Goal: Transaction & Acquisition: Purchase product/service

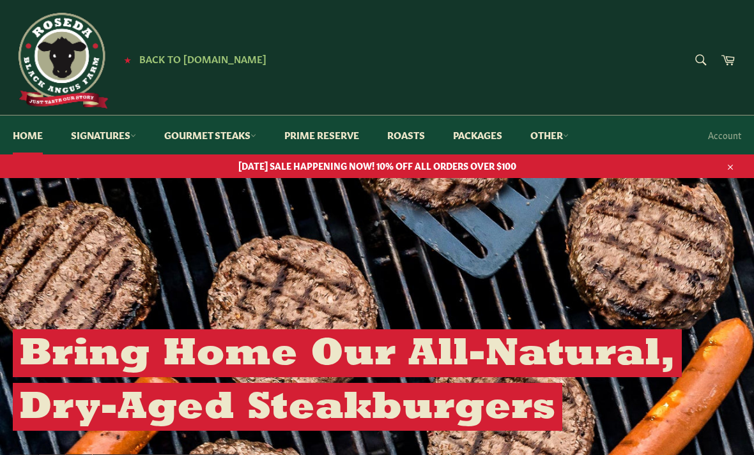
click at [154, 60] on span "Back to [DOMAIN_NAME]" at bounding box center [202, 58] width 127 height 13
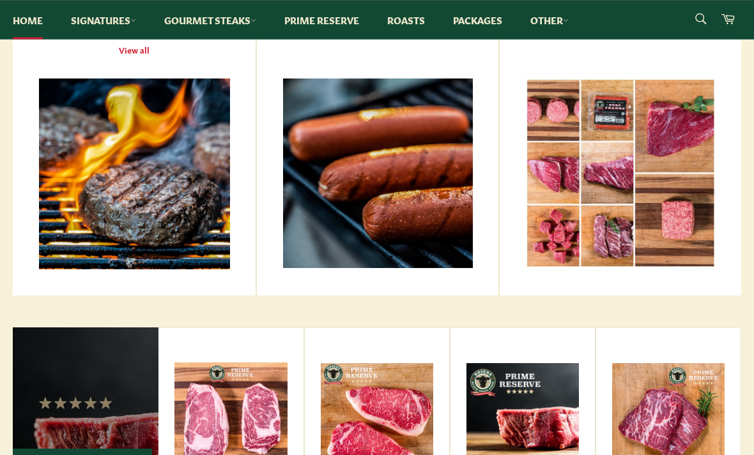
scroll to position [475, 0]
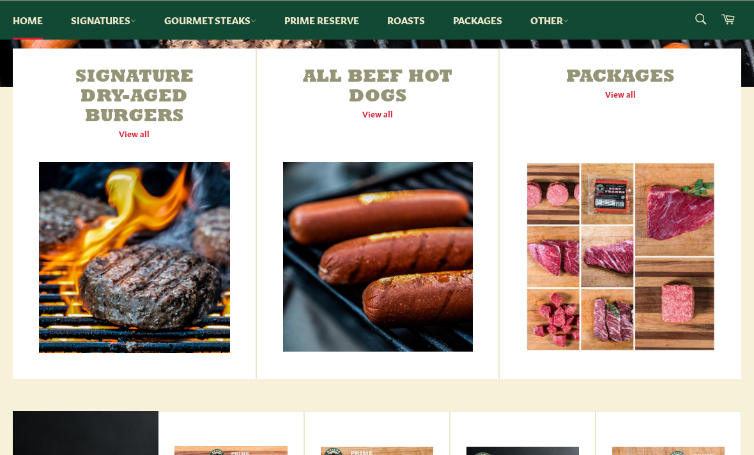
click at [674, 175] on link "Packages View all" at bounding box center [619, 214] width 241 height 331
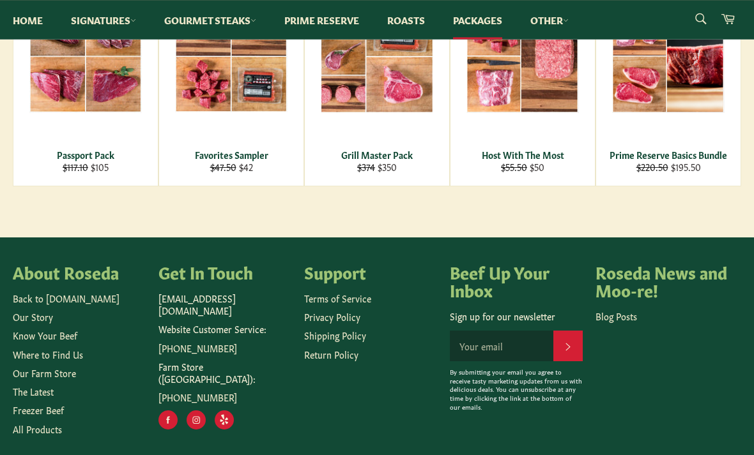
scroll to position [315, 0]
click at [48, 410] on link "Freezer Beef" at bounding box center [38, 410] width 51 height 13
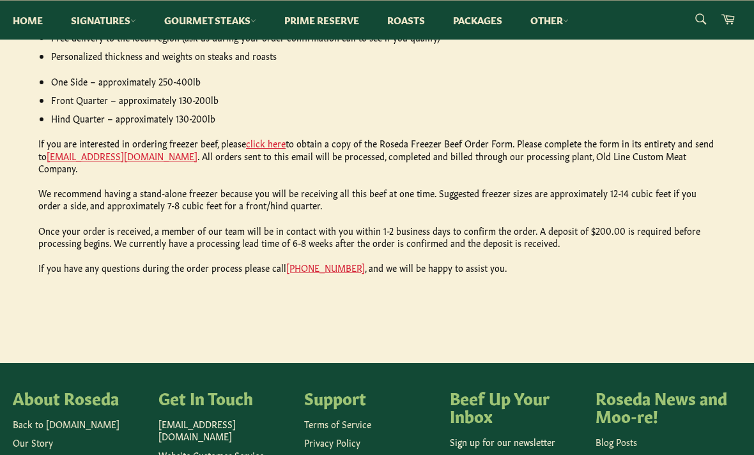
scroll to position [650, 0]
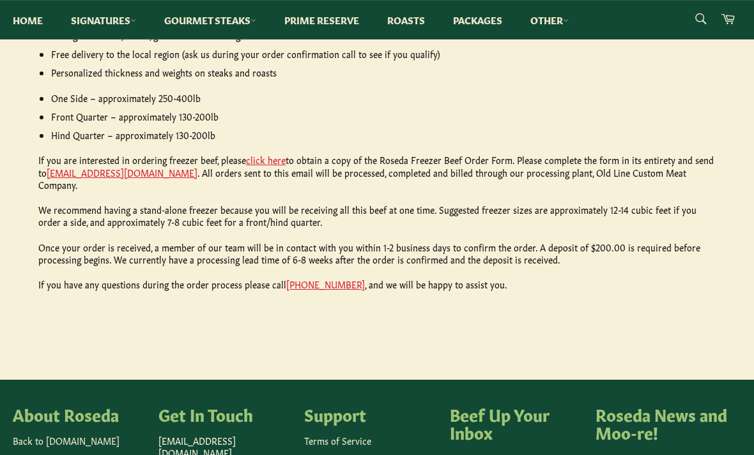
click at [262, 154] on link "click here" at bounding box center [266, 160] width 40 height 13
